Goal: Check status: Check status

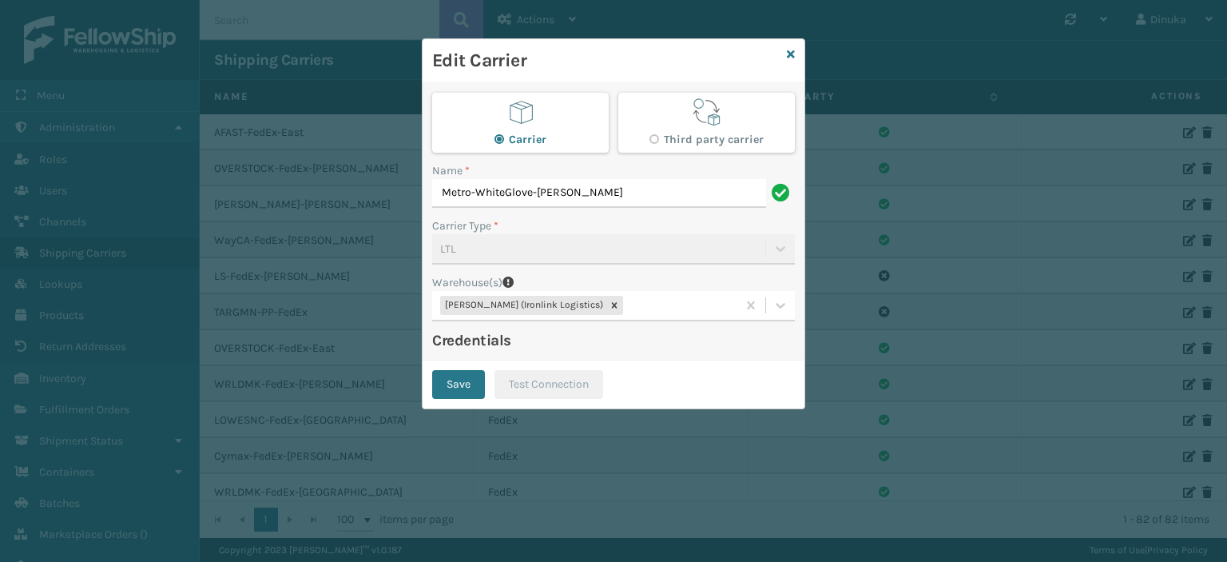
scroll to position [1307, 0]
click at [788, 58] on icon at bounding box center [791, 54] width 8 height 11
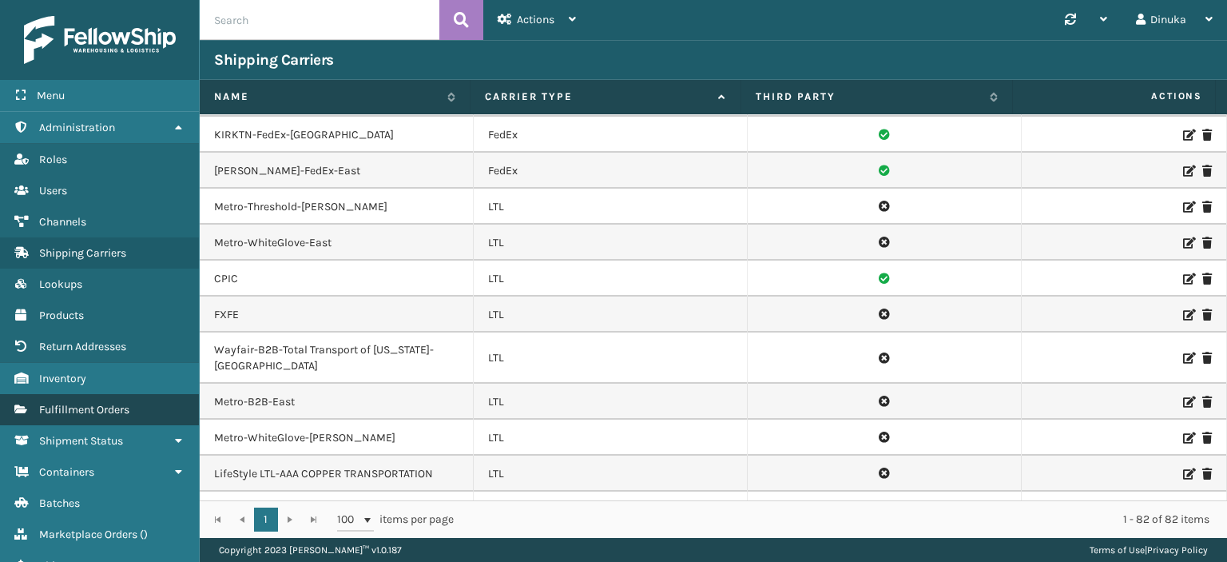
click at [111, 403] on span "Fulfillment Orders" at bounding box center [84, 410] width 90 height 14
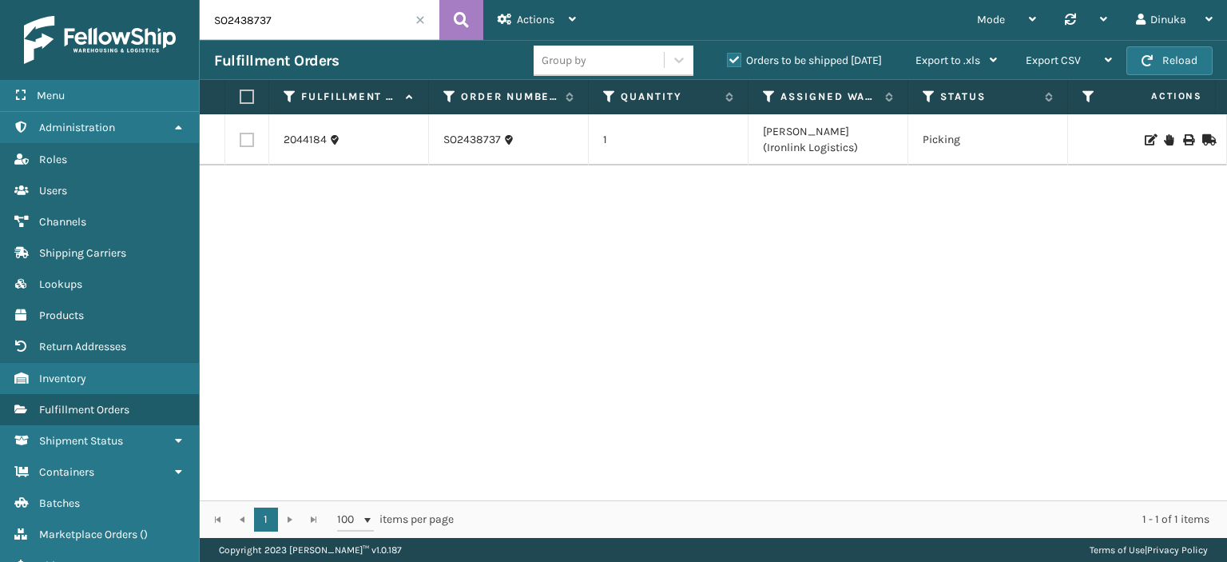
click at [291, 20] on input "SO2438737" at bounding box center [320, 20] width 240 height 40
paste input "9016"
type input "SO2439016"
click at [460, 25] on icon at bounding box center [461, 20] width 15 height 24
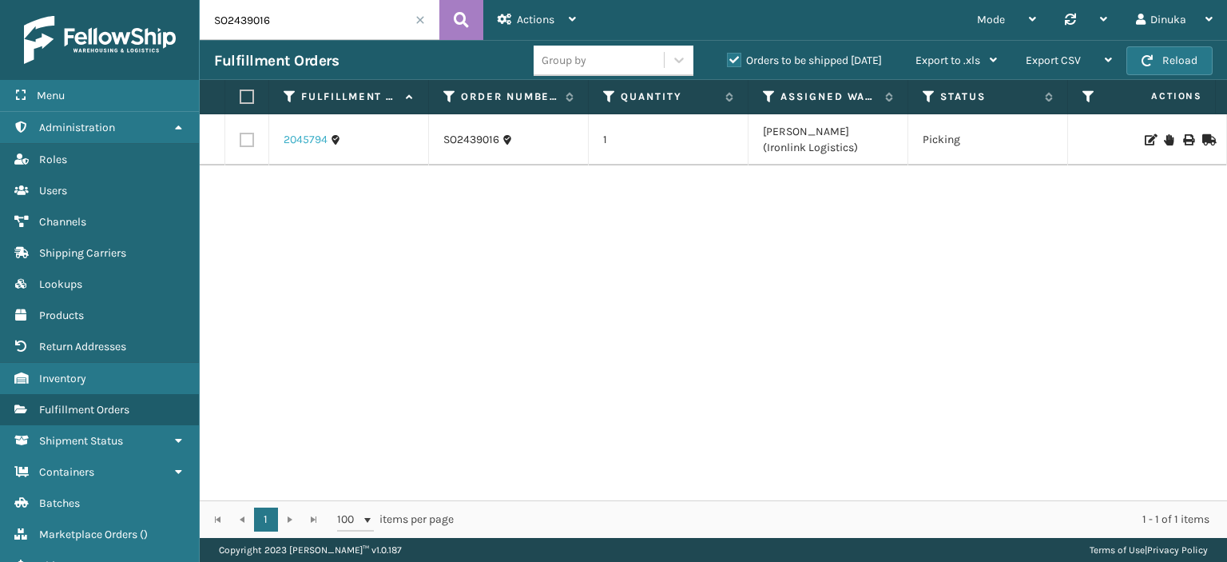
click at [314, 141] on link "2045794" at bounding box center [306, 140] width 44 height 16
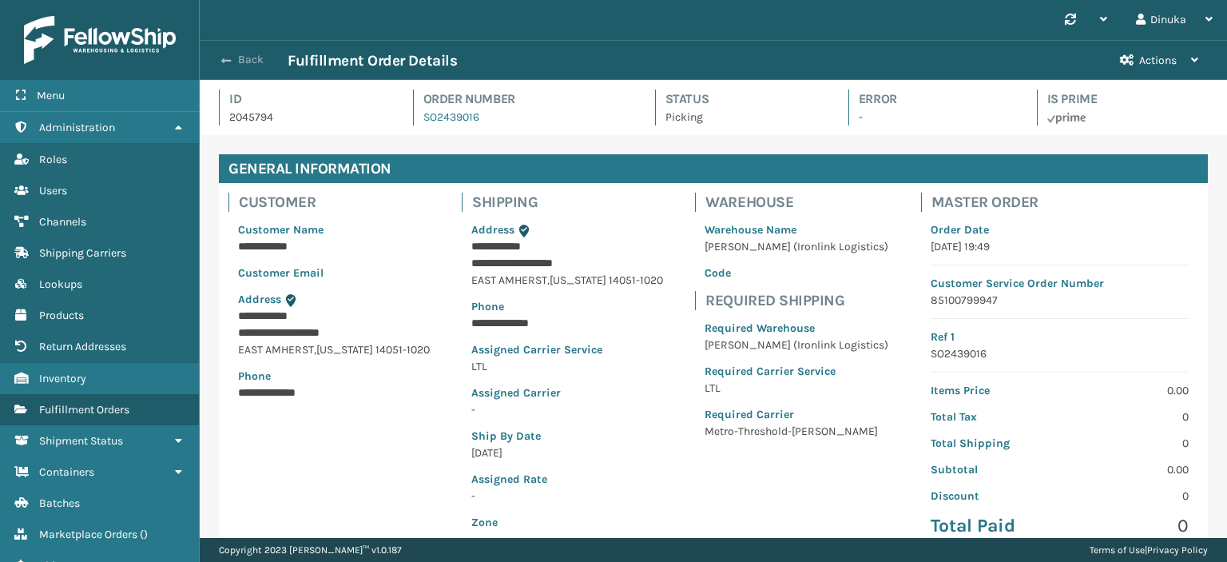
click at [236, 58] on button "Back" at bounding box center [250, 60] width 73 height 14
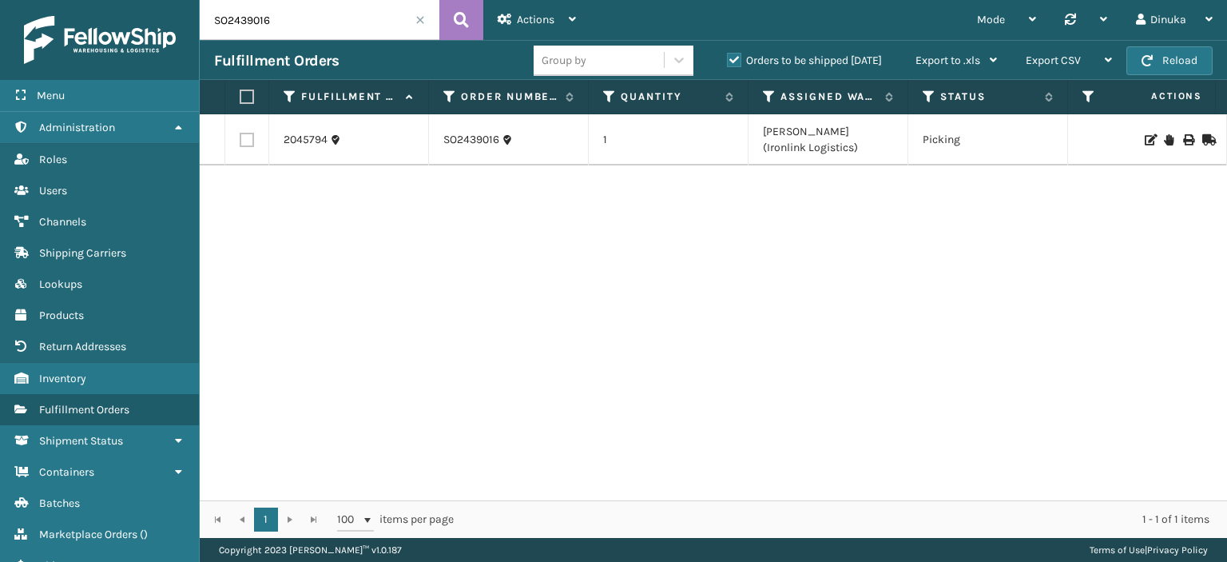
click at [256, 25] on input "SO2439016" at bounding box center [320, 20] width 240 height 40
paste input "37"
type input "SO2439037"
click at [466, 24] on icon at bounding box center [461, 20] width 15 height 24
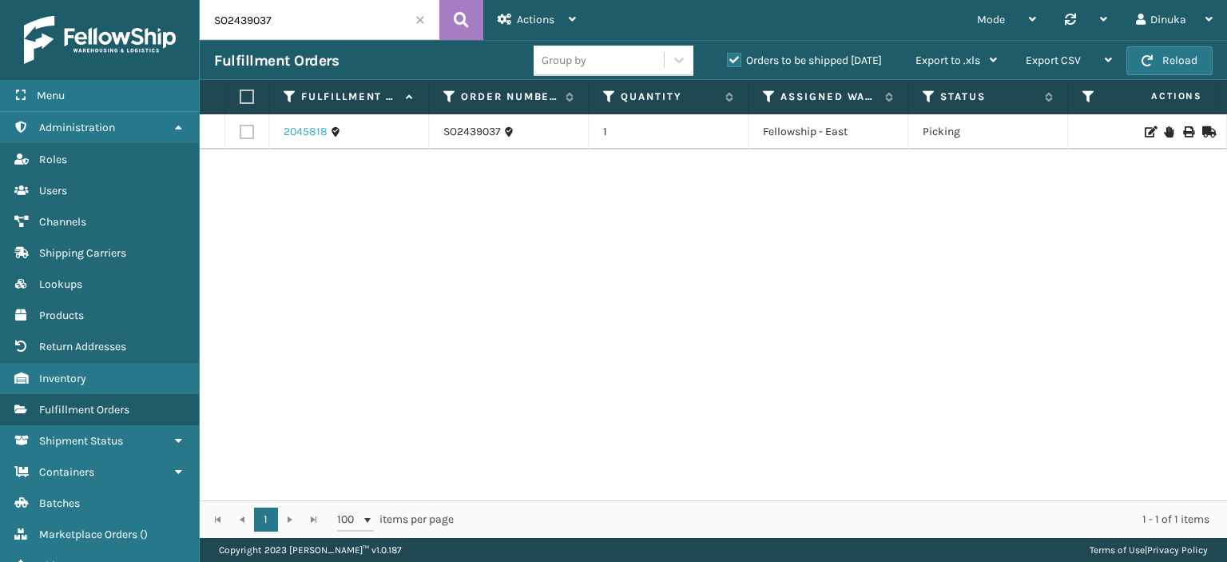
click at [319, 128] on link "2045818" at bounding box center [306, 132] width 44 height 16
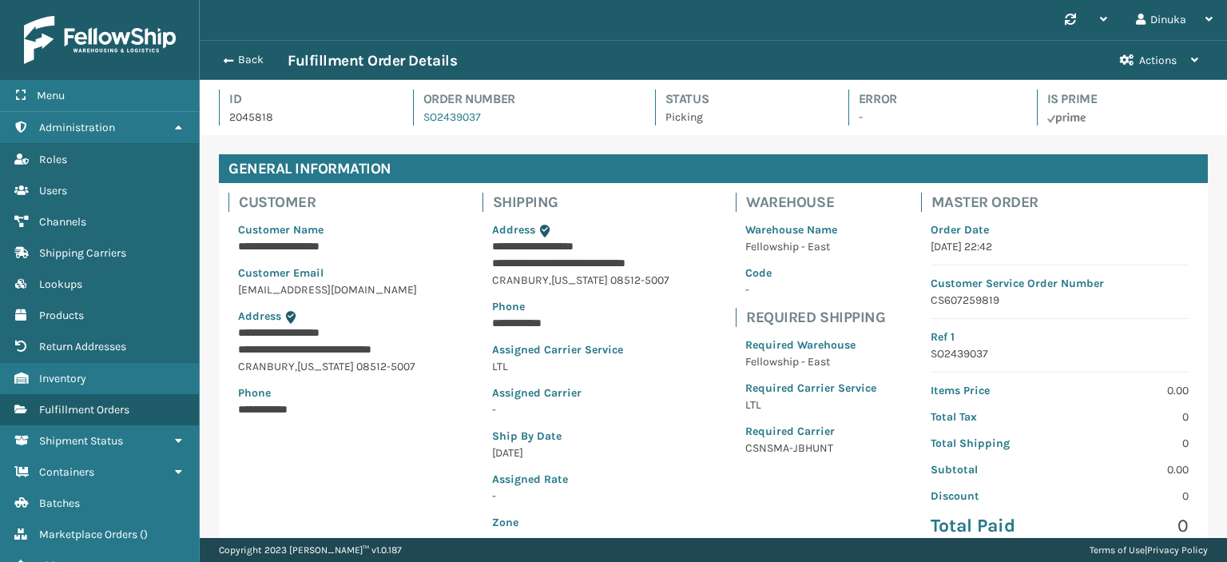
scroll to position [38, 1027]
click at [259, 64] on button "Back" at bounding box center [250, 60] width 73 height 14
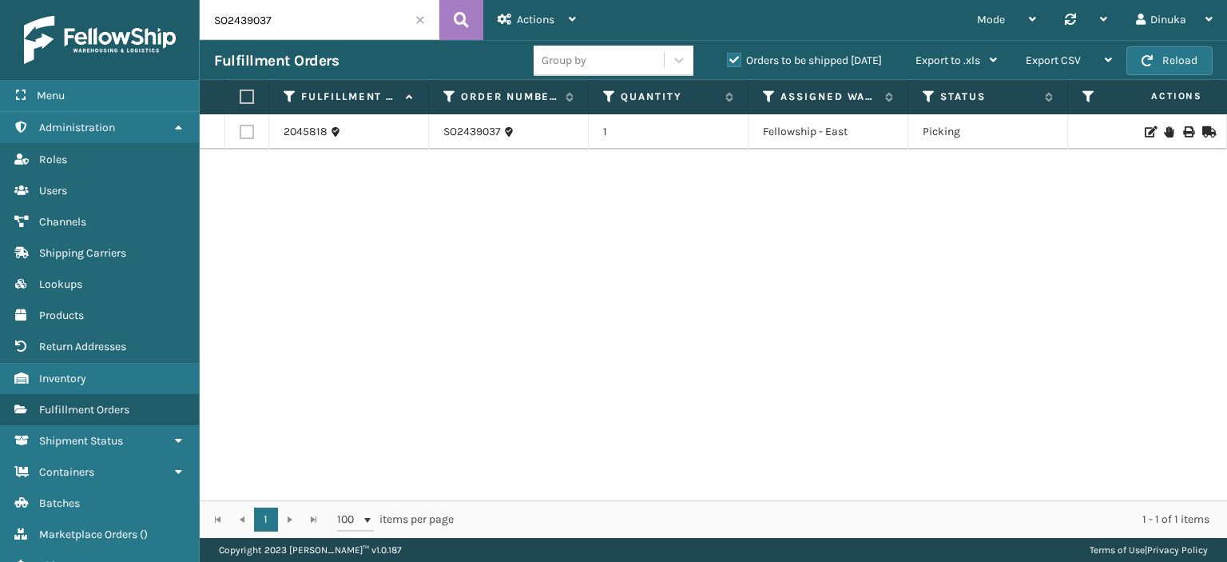
click at [268, 25] on input "SO2439037" at bounding box center [320, 20] width 240 height 40
paste input "49"
type input "SO2439049"
click at [447, 31] on button at bounding box center [461, 20] width 44 height 40
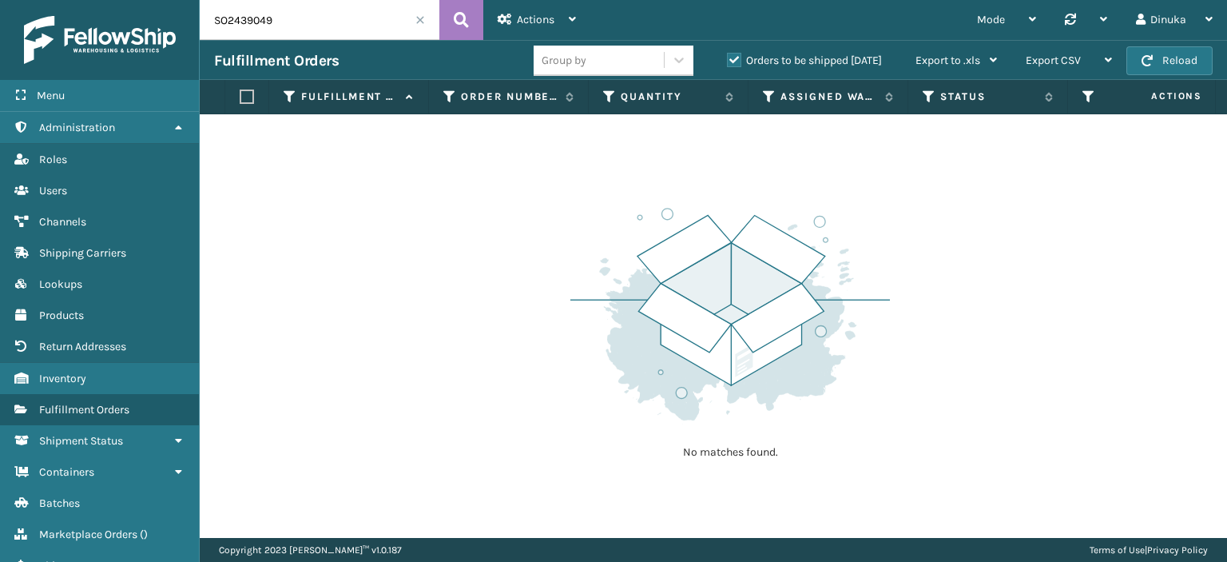
click at [738, 62] on label "Orders to be shipped [DATE]" at bounding box center [804, 61] width 155 height 14
click at [728, 62] on input "Orders to be shipped [DATE]" at bounding box center [727, 56] width 1 height 10
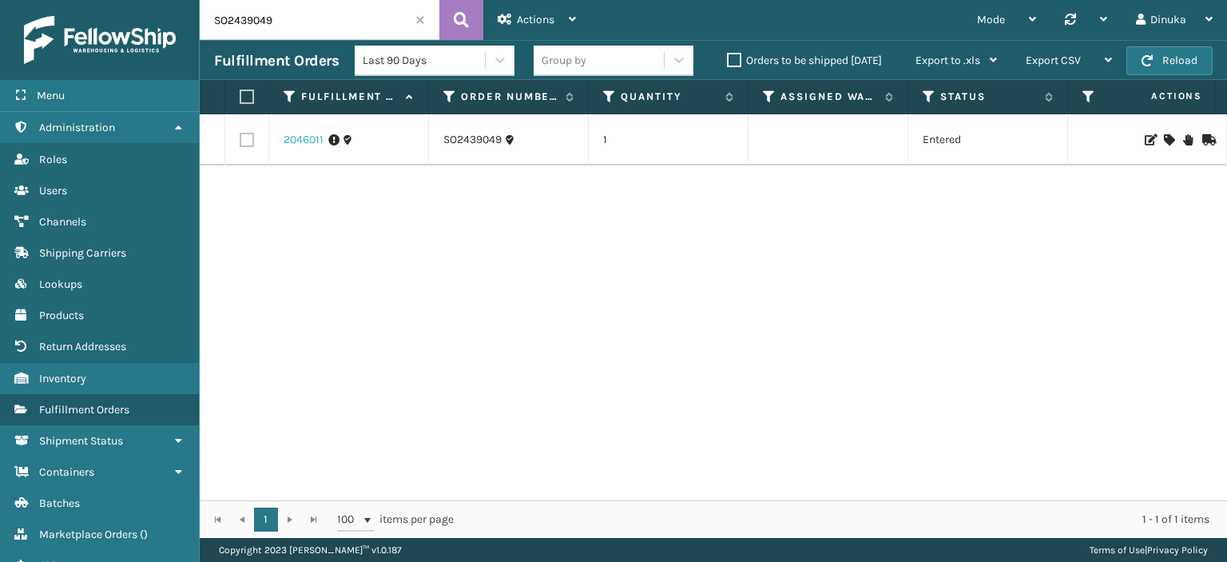
click at [307, 138] on link "2046011" at bounding box center [304, 140] width 40 height 16
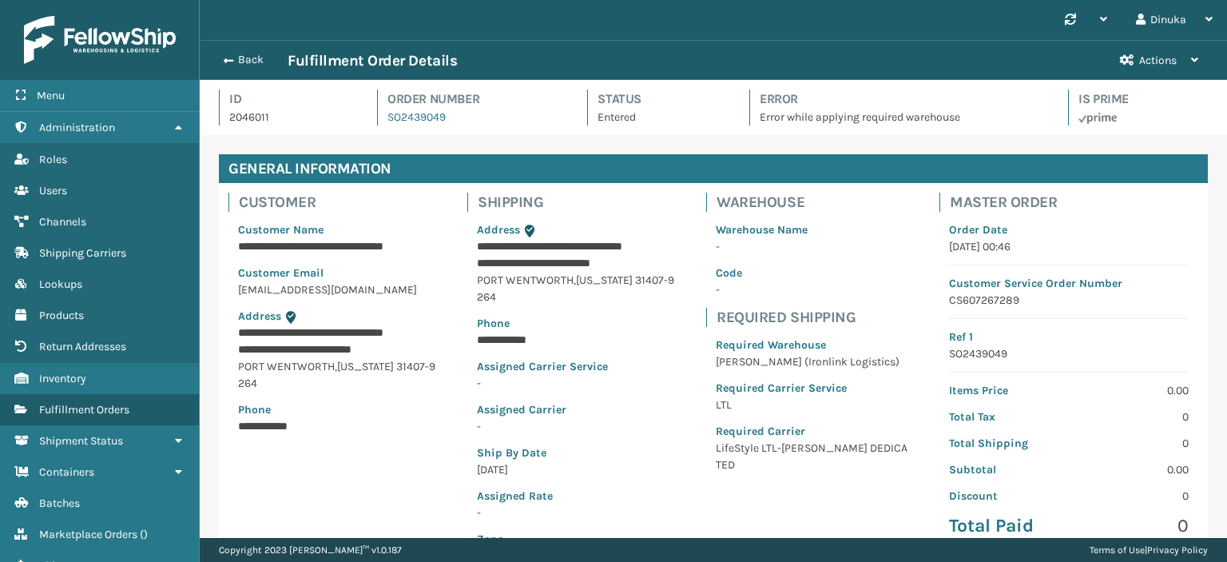
scroll to position [38, 1027]
click at [256, 57] on button "Back" at bounding box center [250, 60] width 73 height 14
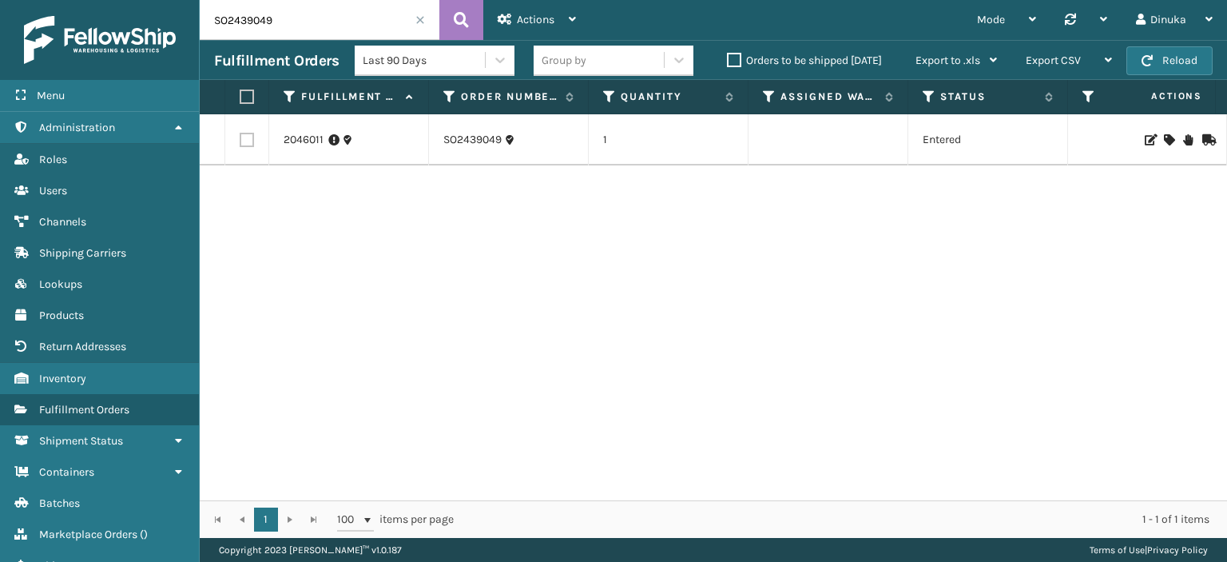
click at [260, 20] on input "SO2439049" at bounding box center [320, 20] width 240 height 40
paste input "56"
type input "SO2439056"
click at [467, 21] on icon at bounding box center [461, 20] width 15 height 24
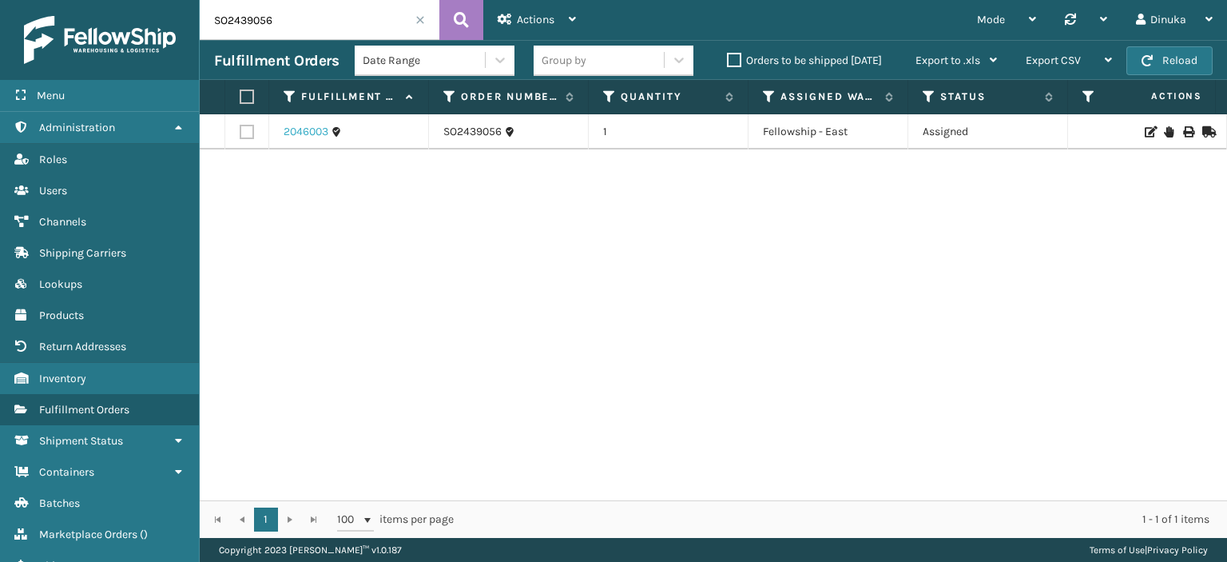
click at [307, 137] on link "2046003" at bounding box center [306, 132] width 45 height 16
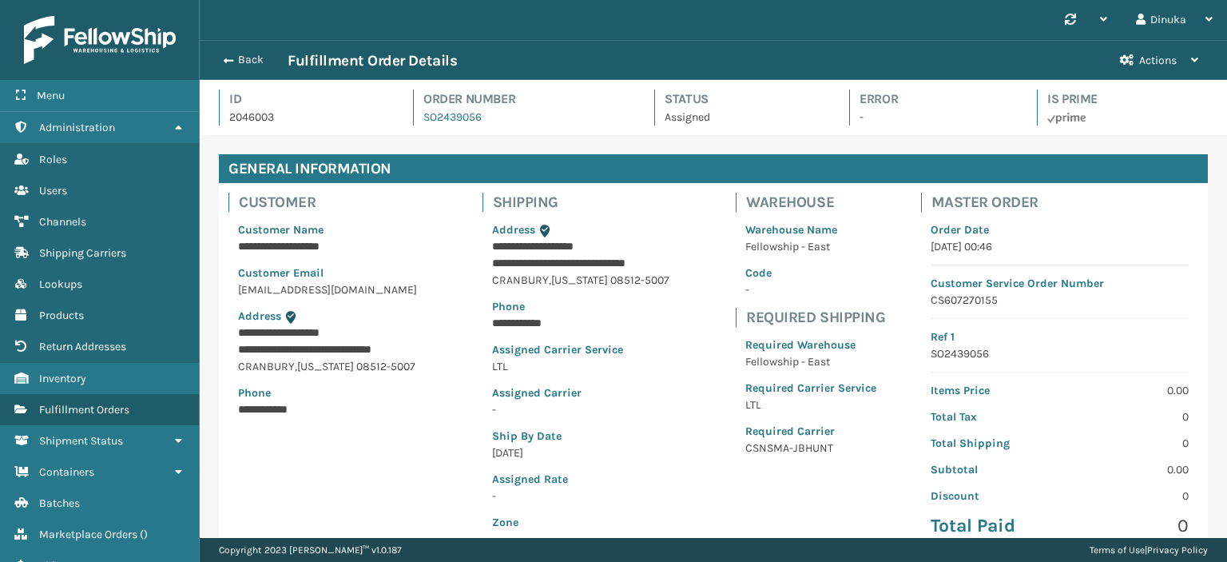
scroll to position [38, 1027]
click at [684, 121] on p "Assigned" at bounding box center [743, 117] width 156 height 17
click at [246, 66] on button "Back" at bounding box center [250, 60] width 73 height 14
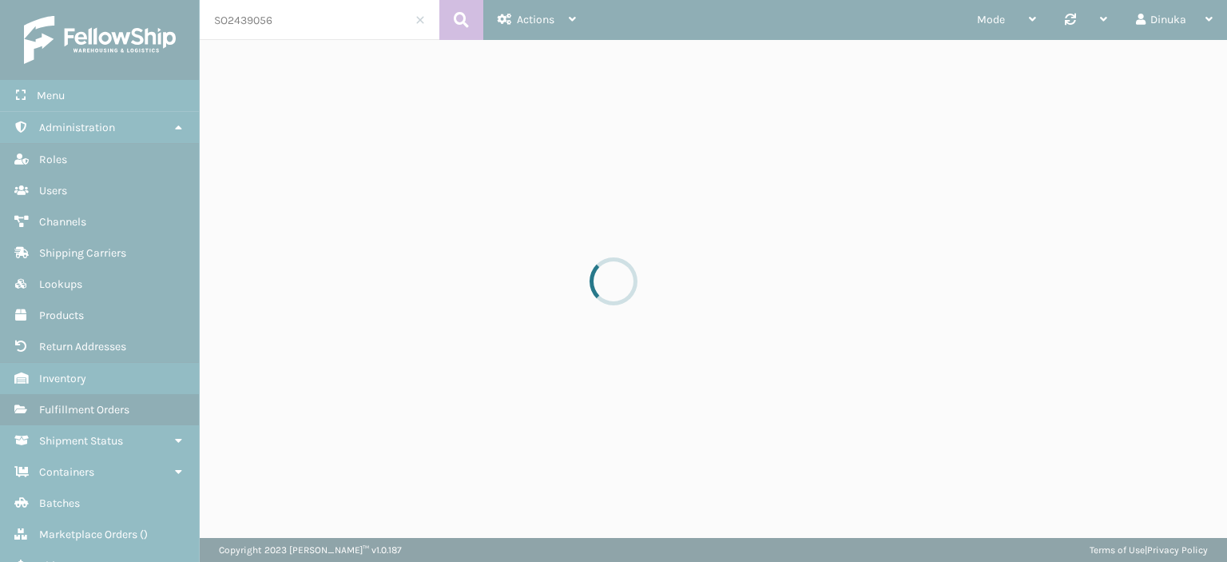
click at [241, 22] on div at bounding box center [613, 281] width 1227 height 562
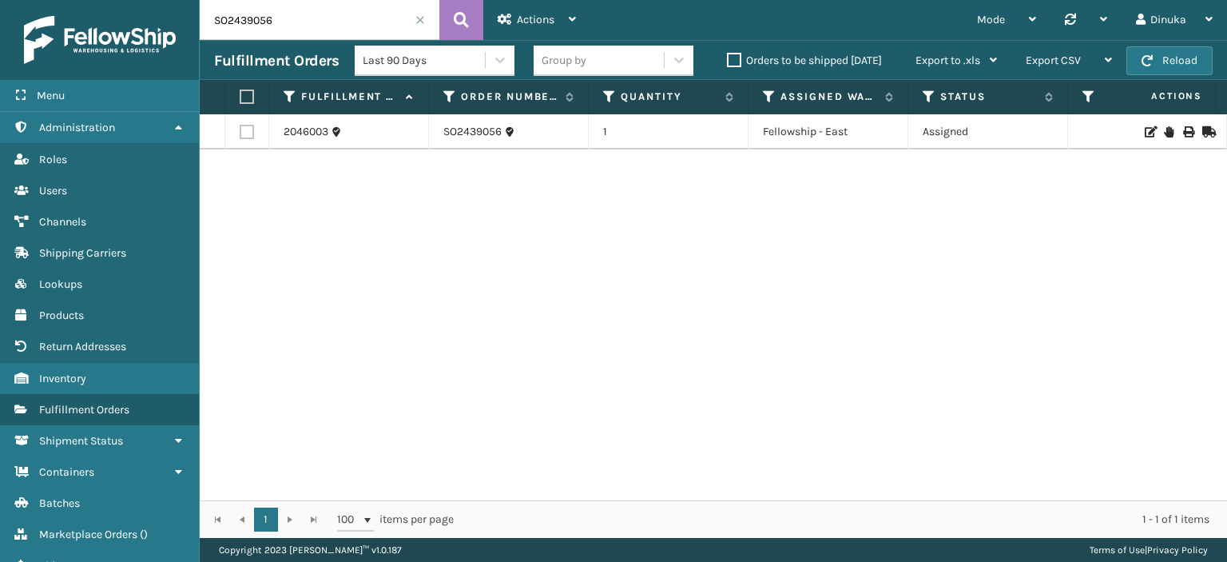
click at [241, 22] on input "SO2439056" at bounding box center [320, 20] width 240 height 40
paste input "37"
type input "SO2439037"
click at [455, 25] on icon at bounding box center [461, 20] width 15 height 24
